Goal: Transaction & Acquisition: Purchase product/service

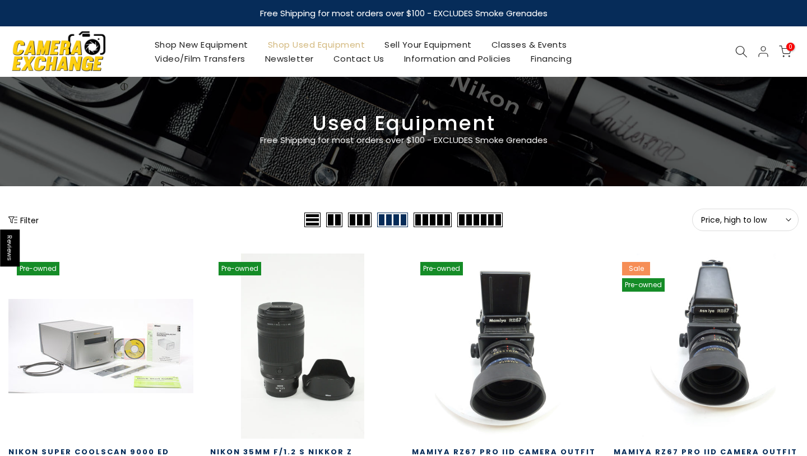
type input "**********"
click at [779, 220] on span "Price, high to low" at bounding box center [745, 220] width 89 height 10
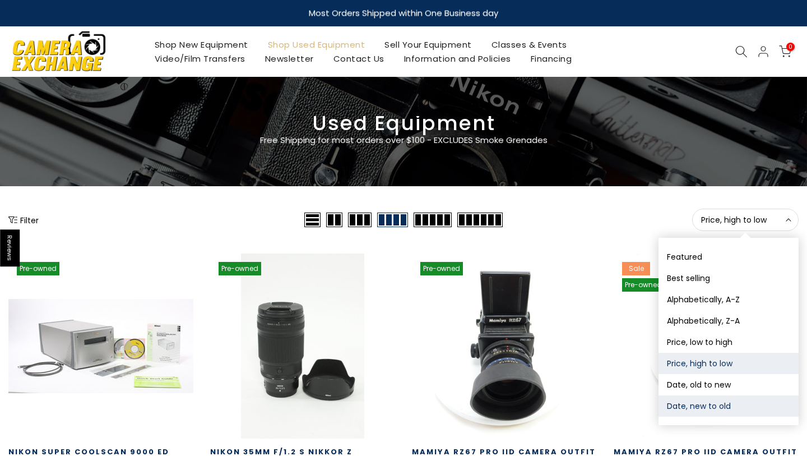
click at [709, 412] on button "Date, new to old" at bounding box center [729, 405] width 140 height 21
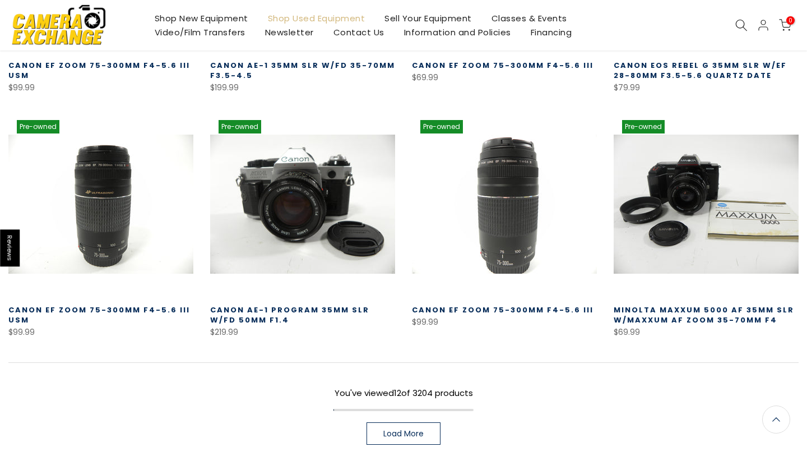
scroll to position [667, 0]
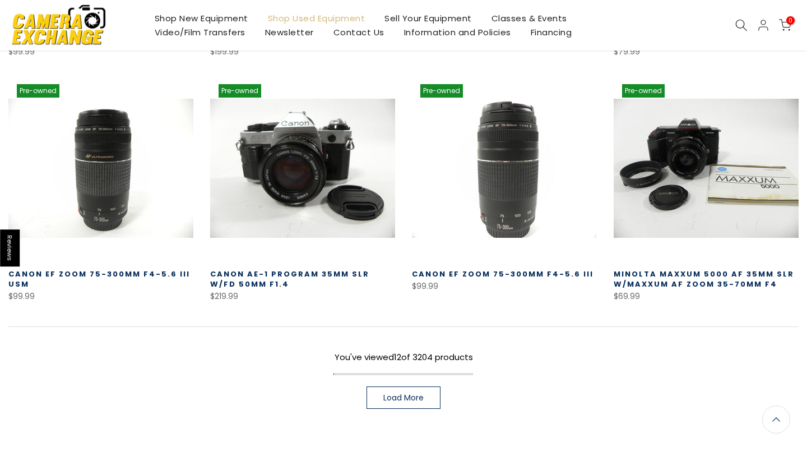
click at [428, 391] on link "Load More" at bounding box center [404, 397] width 74 height 22
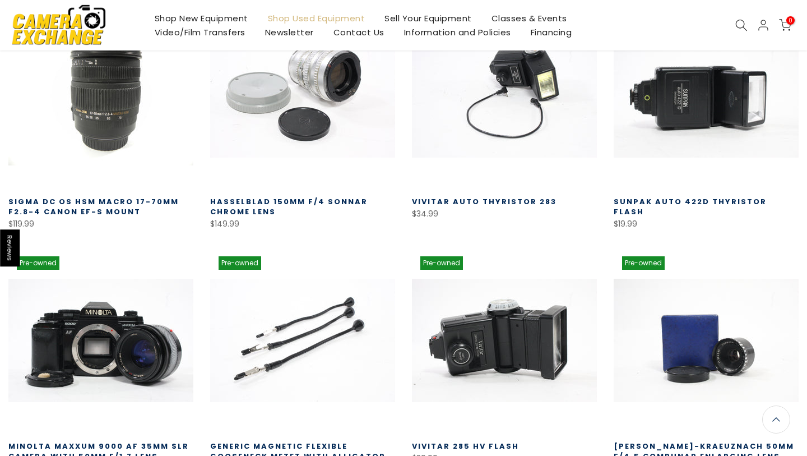
scroll to position [982, 0]
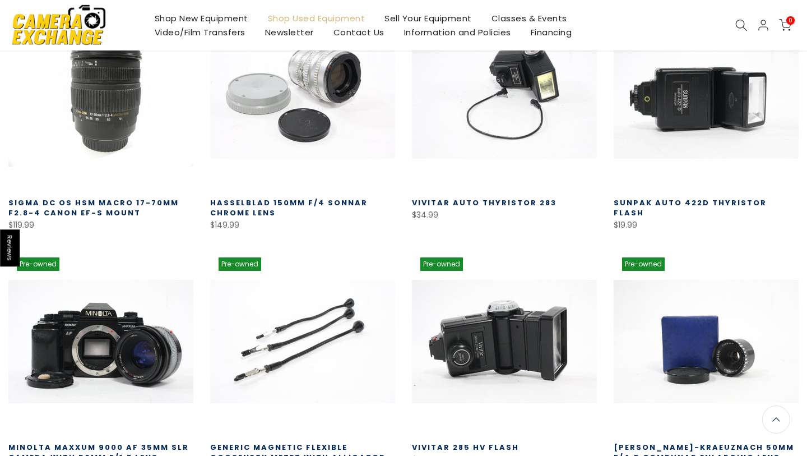
click at [406, 307] on div "Pre-owned Quick view Compare * Add to cart Vivitar 285 HV Flash $39.99 This is …" at bounding box center [505, 368] width 202 height 238
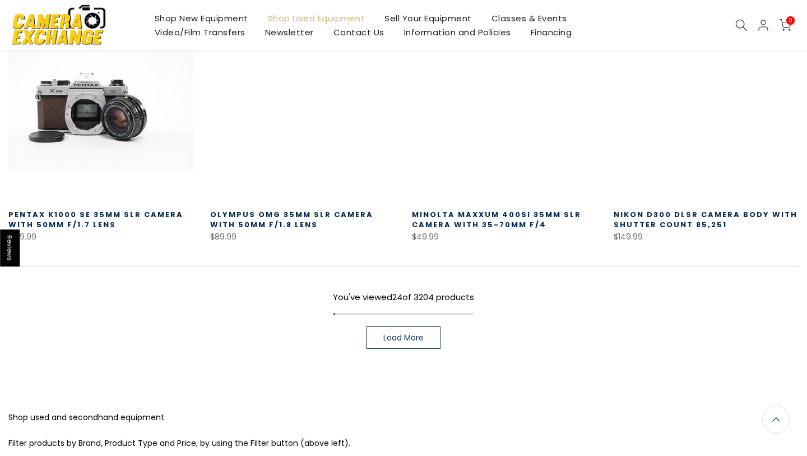
scroll to position [1471, 0]
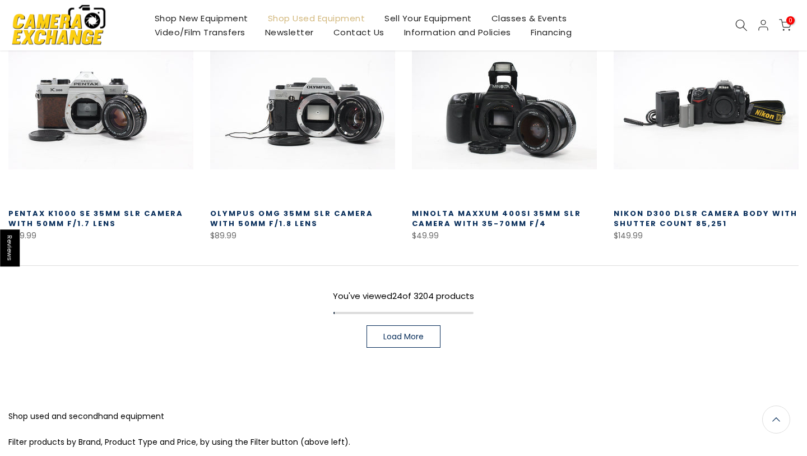
click at [404, 344] on link "Load More" at bounding box center [404, 336] width 74 height 22
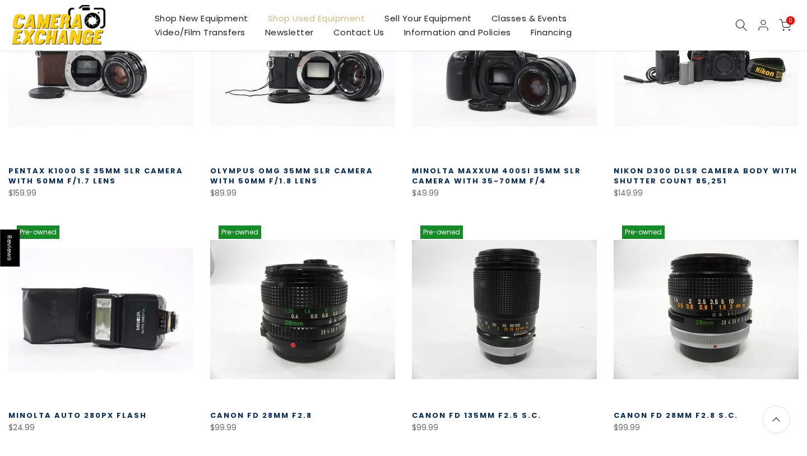
scroll to position [1781, 0]
